Goal: Information Seeking & Learning: Learn about a topic

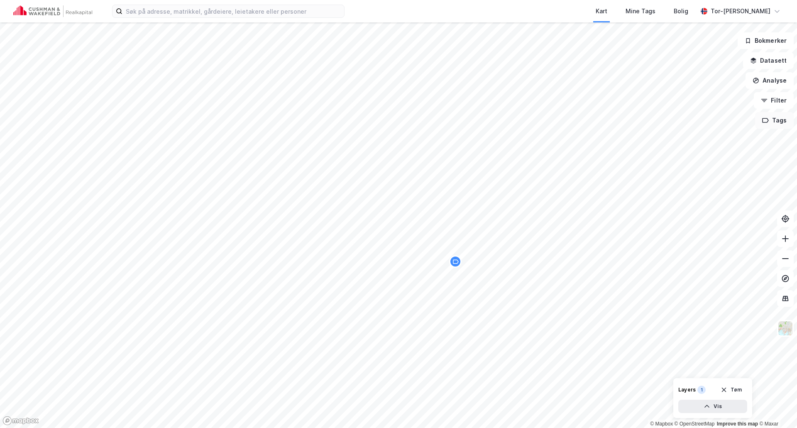
click at [531, 122] on button "Tags" at bounding box center [774, 120] width 39 height 17
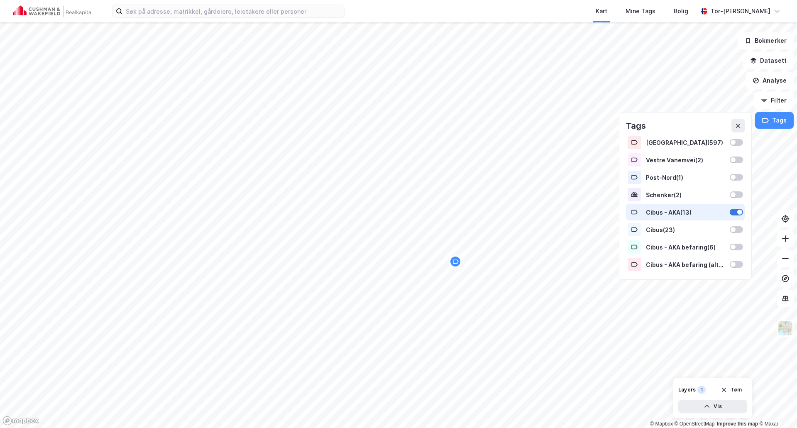
click at [531, 213] on div at bounding box center [740, 212] width 5 height 5
click at [531, 262] on div at bounding box center [736, 264] width 13 height 7
click at [427, 139] on icon "Map marker" at bounding box center [427, 138] width 6 height 6
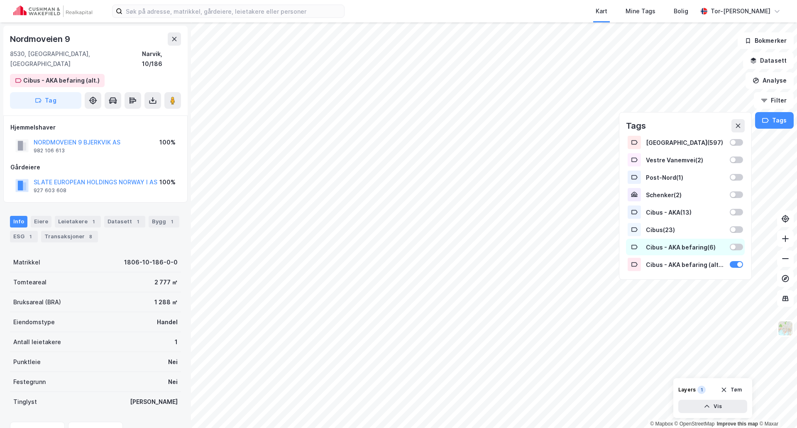
click at [531, 249] on div at bounding box center [733, 247] width 5 height 5
click at [531, 127] on button "Tags" at bounding box center [774, 120] width 39 height 17
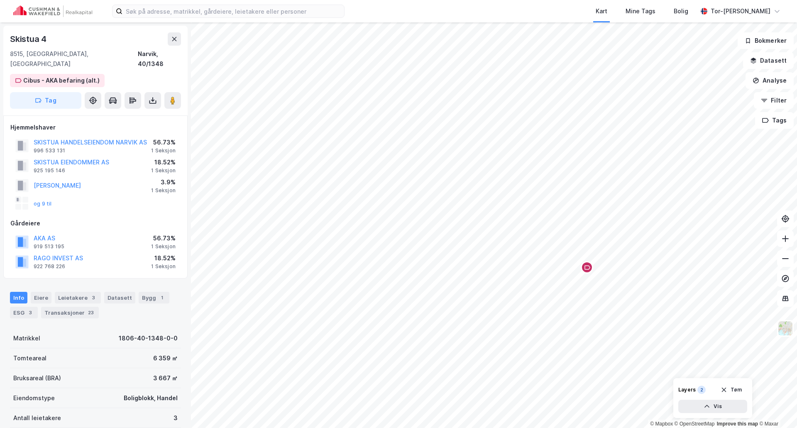
click at [531, 262] on div "Map marker" at bounding box center [587, 267] width 12 height 12
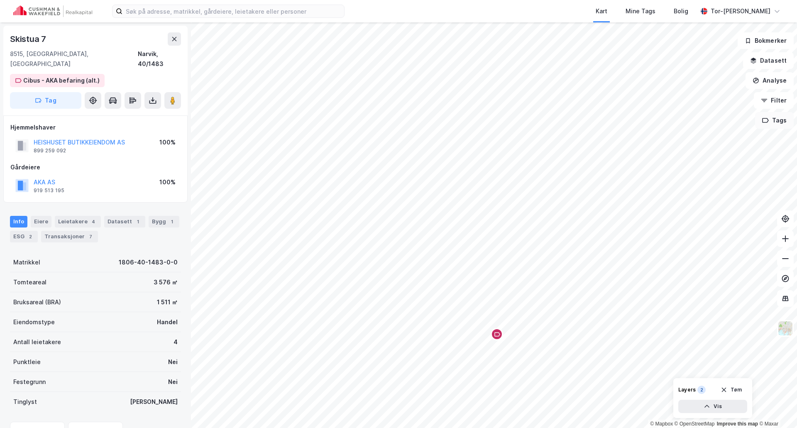
click at [531, 118] on button "Tags" at bounding box center [774, 120] width 39 height 17
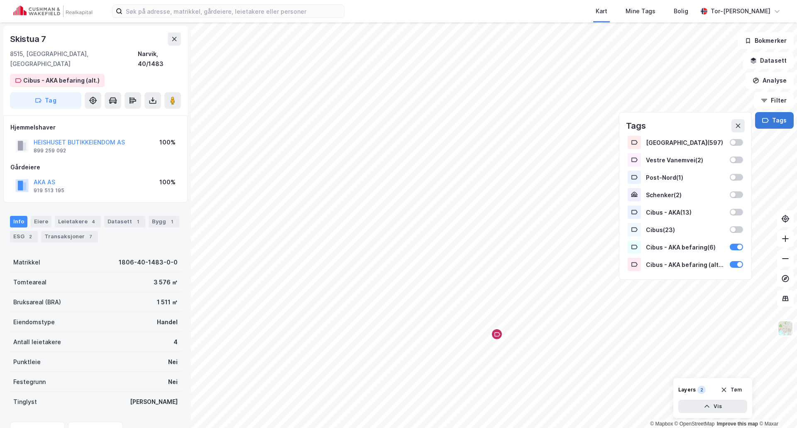
click at [531, 117] on button "Tags" at bounding box center [774, 120] width 39 height 17
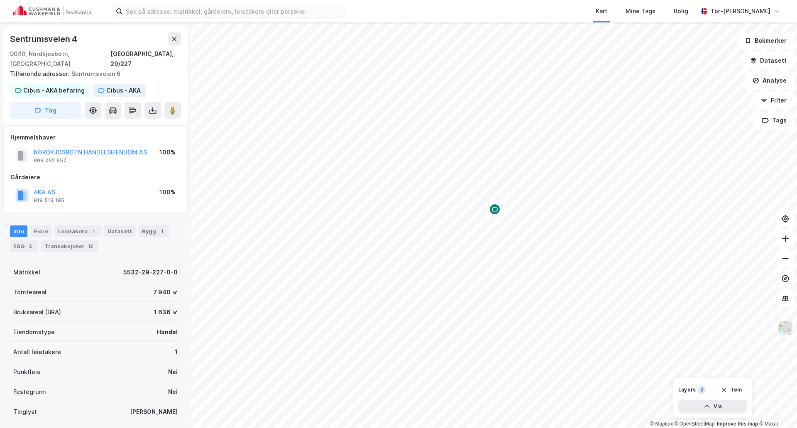
click at [496, 208] on icon "Map marker" at bounding box center [495, 209] width 6 height 6
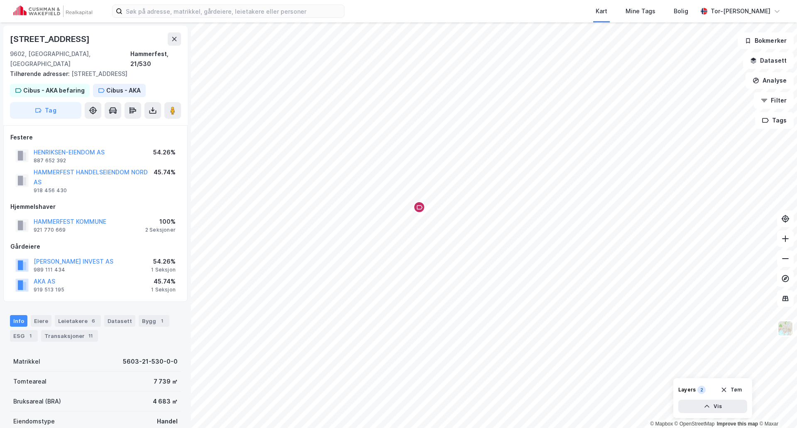
click at [420, 209] on icon "Map marker" at bounding box center [420, 207] width 6 height 4
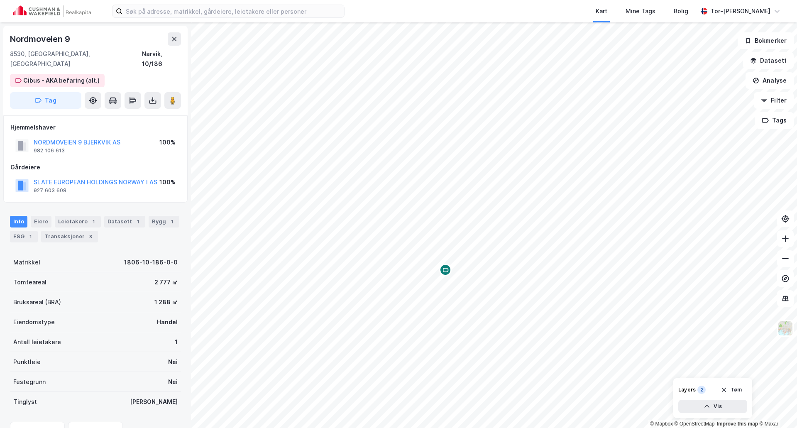
click at [445, 262] on icon "Map marker" at bounding box center [446, 270] width 6 height 6
